Goal: Navigation & Orientation: Find specific page/section

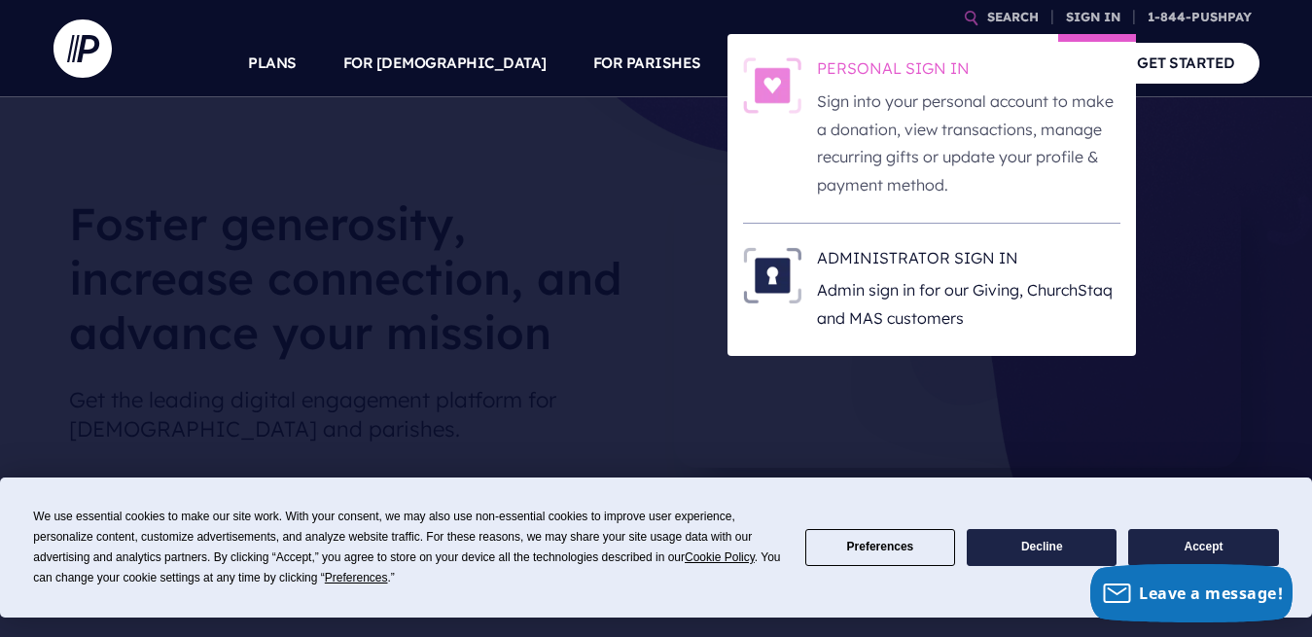
click at [977, 104] on p "Sign into your personal account to make a donation, view transactions, manage r…" at bounding box center [968, 144] width 303 height 112
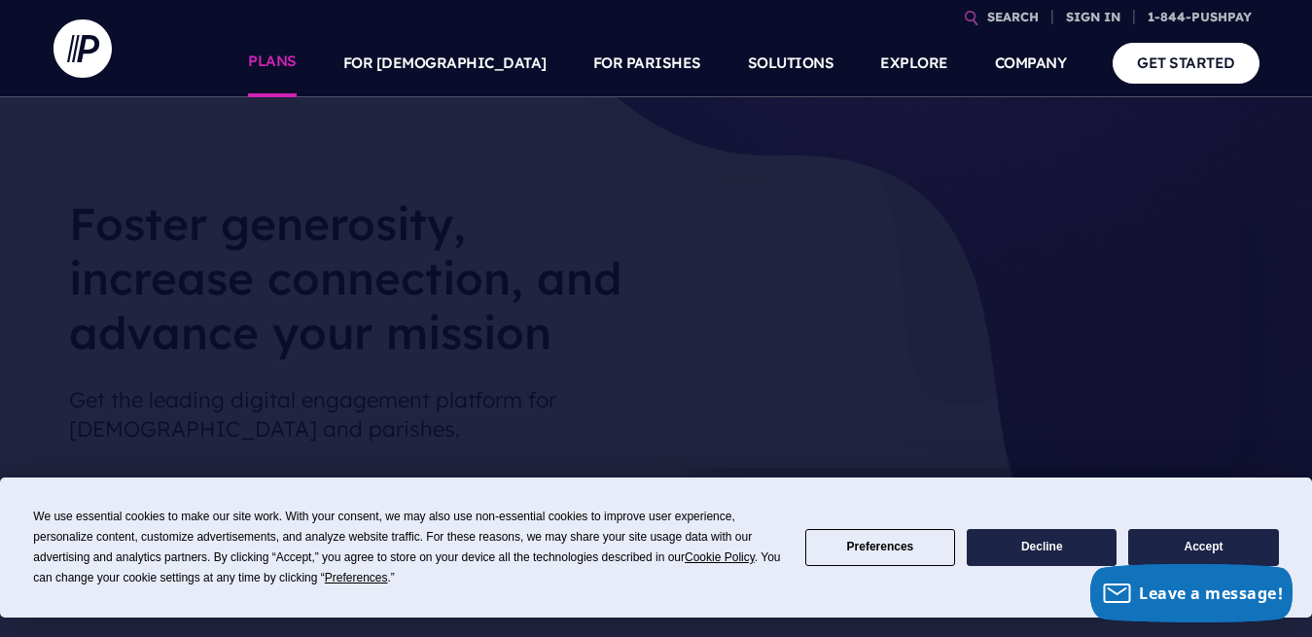
click at [297, 55] on link "PLANS" at bounding box center [272, 63] width 49 height 68
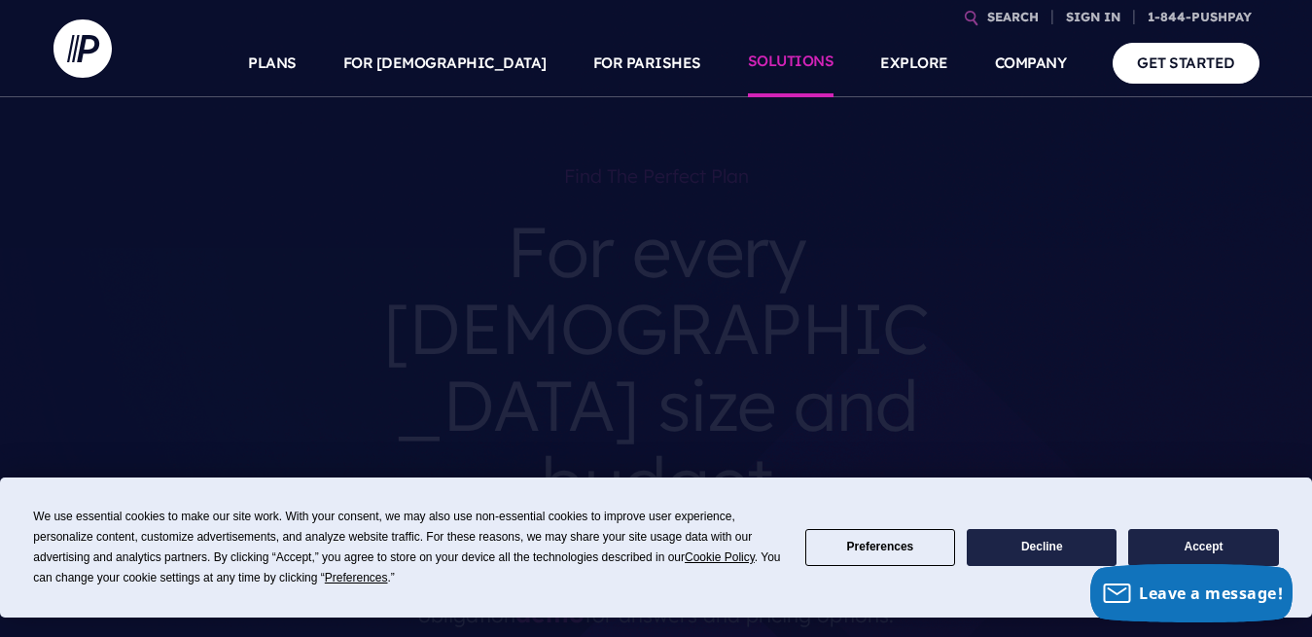
click at [774, 80] on link "SOLUTIONS" at bounding box center [791, 63] width 87 height 68
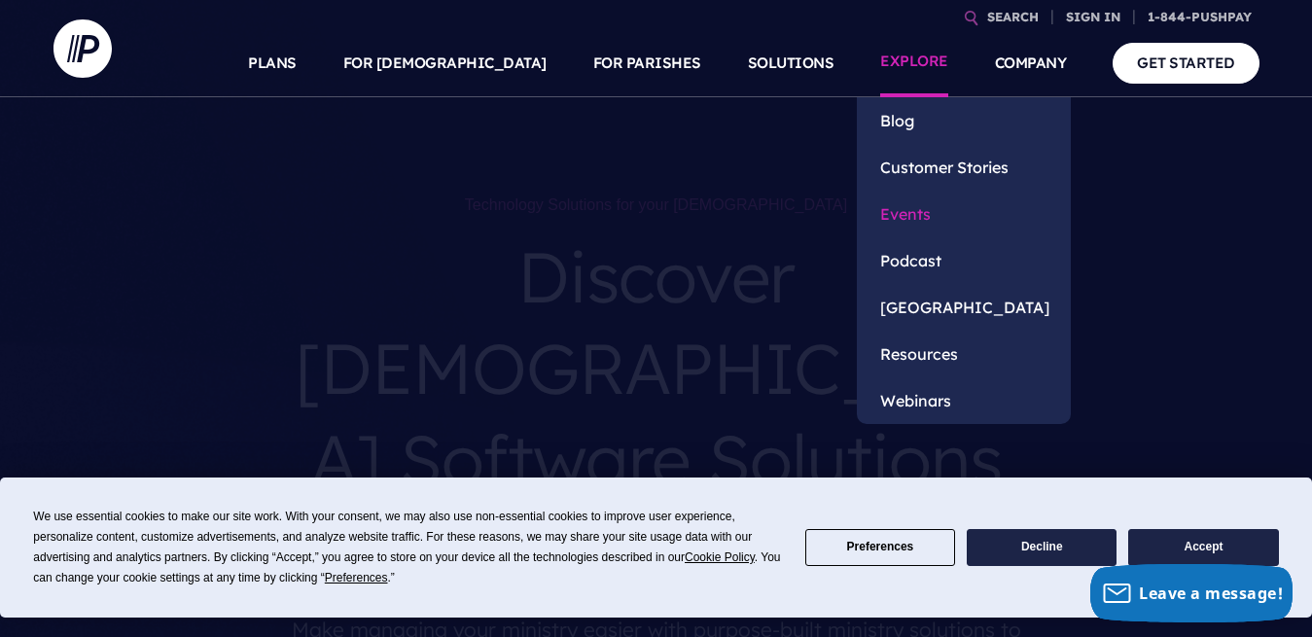
click at [917, 216] on link "Events" at bounding box center [964, 214] width 214 height 47
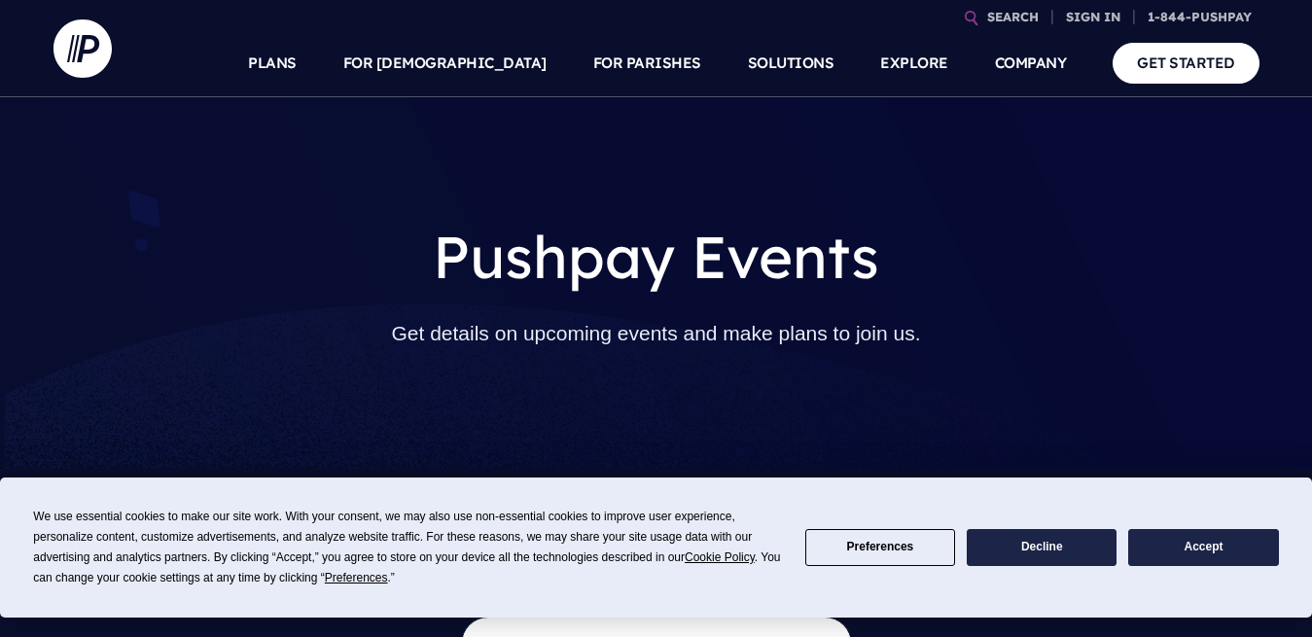
click at [1056, 546] on button "Decline" at bounding box center [1042, 548] width 150 height 38
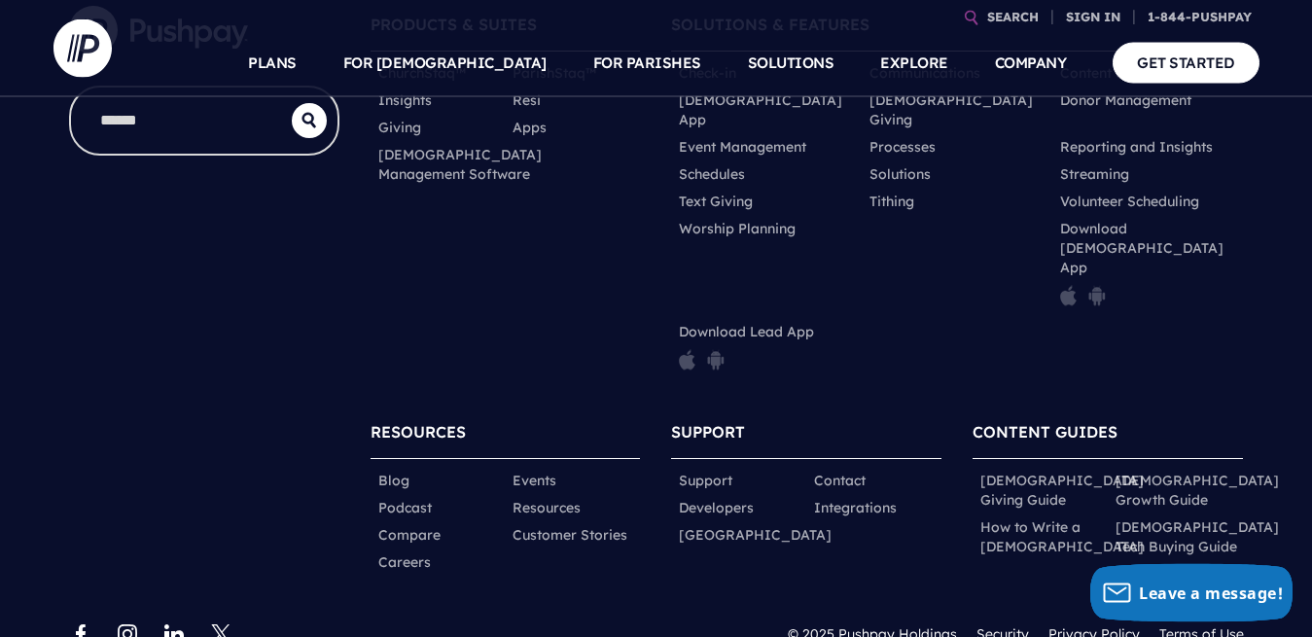
scroll to position [1075, 0]
click at [535, 470] on link "Events" at bounding box center [534, 479] width 44 height 19
